Goal: Transaction & Acquisition: Book appointment/travel/reservation

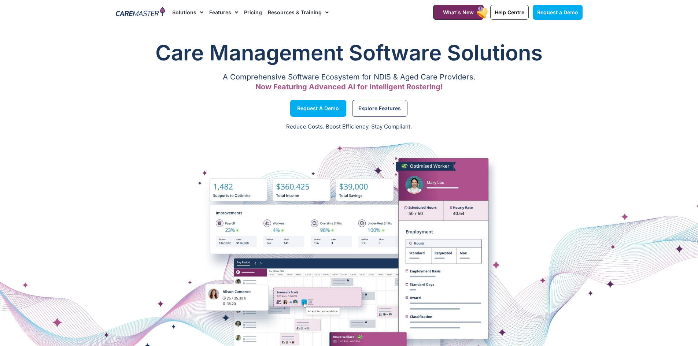
click at [250, 12] on link "Pricing" at bounding box center [253, 12] width 18 height 25
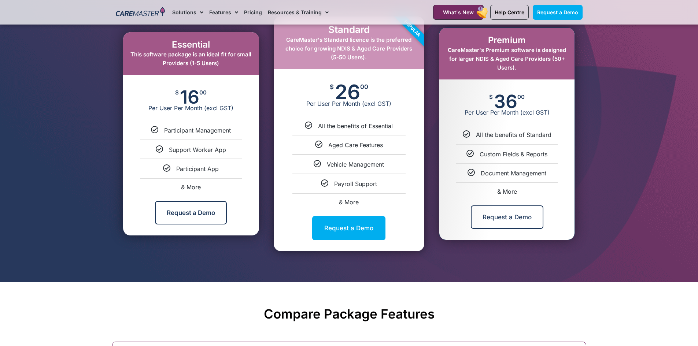
scroll to position [403, 0]
